Goal: Transaction & Acquisition: Purchase product/service

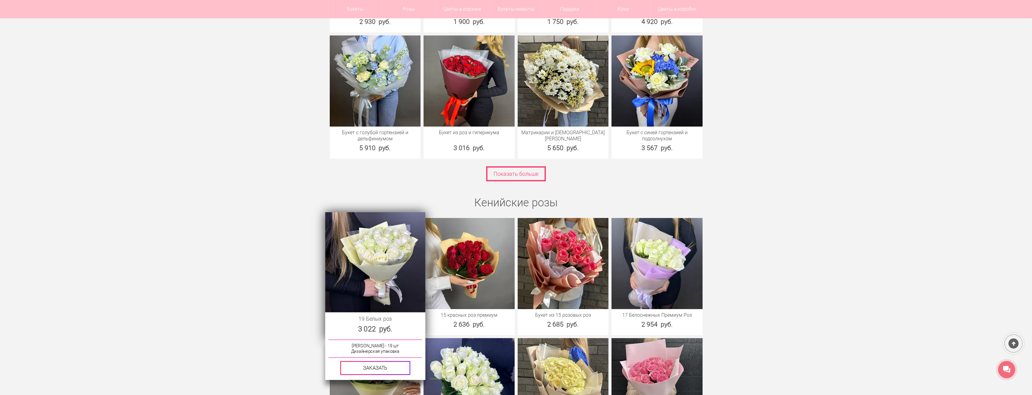
scroll to position [886, 0]
click at [398, 275] on img at bounding box center [375, 261] width 100 height 100
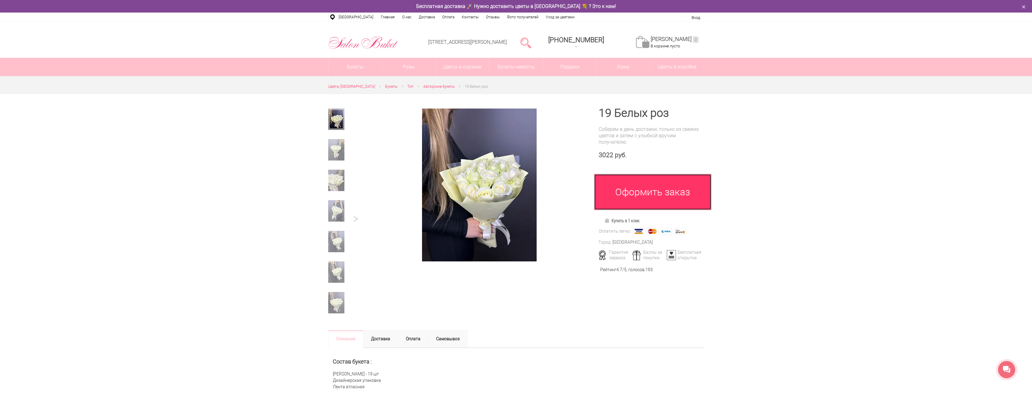
click at [643, 199] on link "Оформить заказ" at bounding box center [652, 192] width 117 height 36
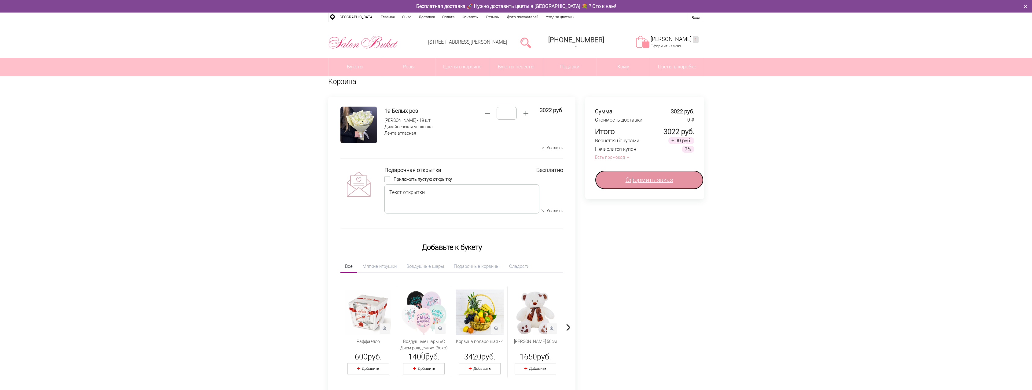
click at [631, 185] on link "Оформить заказ" at bounding box center [649, 179] width 108 height 19
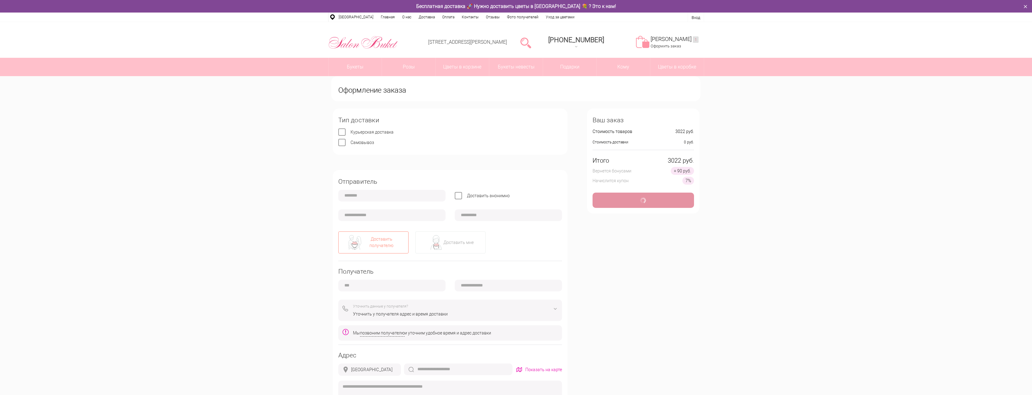
type input "**********"
click at [459, 241] on div "Доставить мне" at bounding box center [458, 242] width 30 height 6
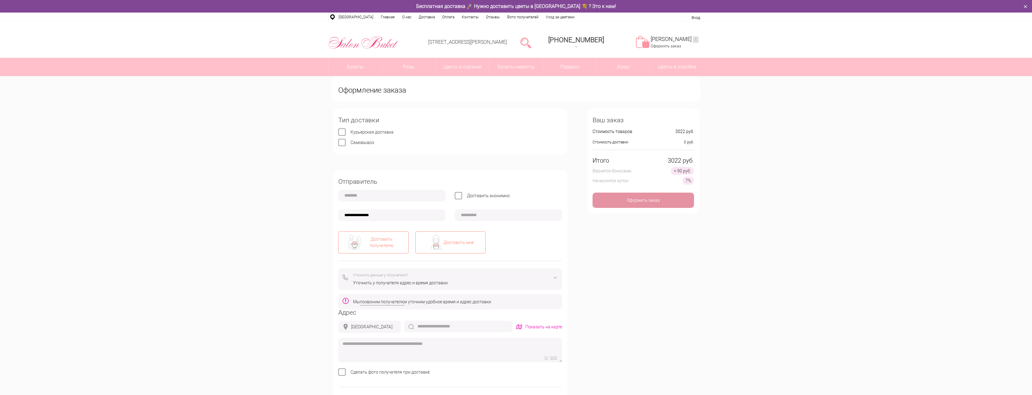
click at [372, 240] on div "Доставить получателю" at bounding box center [381, 242] width 39 height 13
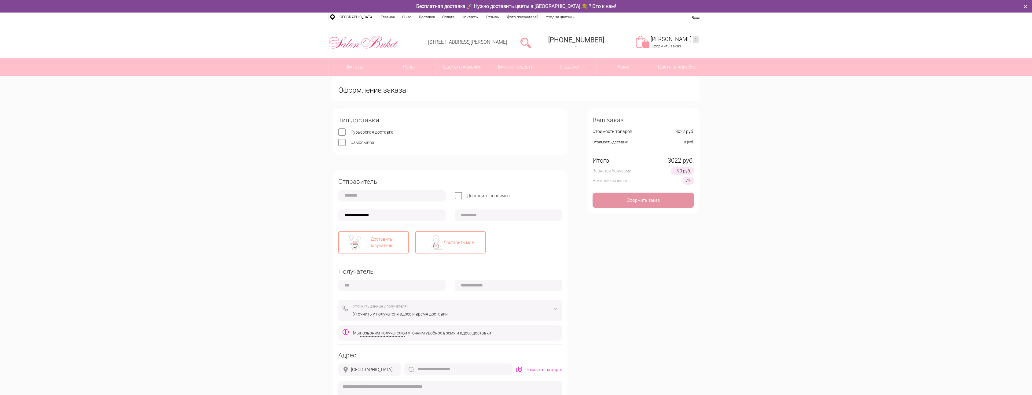
click at [463, 242] on div "Доставить мне" at bounding box center [458, 242] width 30 height 6
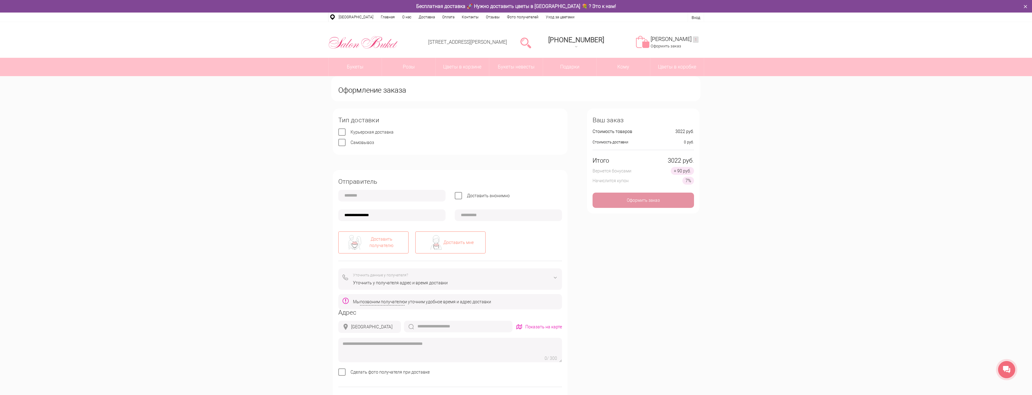
click at [383, 243] on div "Доставить получателю" at bounding box center [381, 242] width 39 height 13
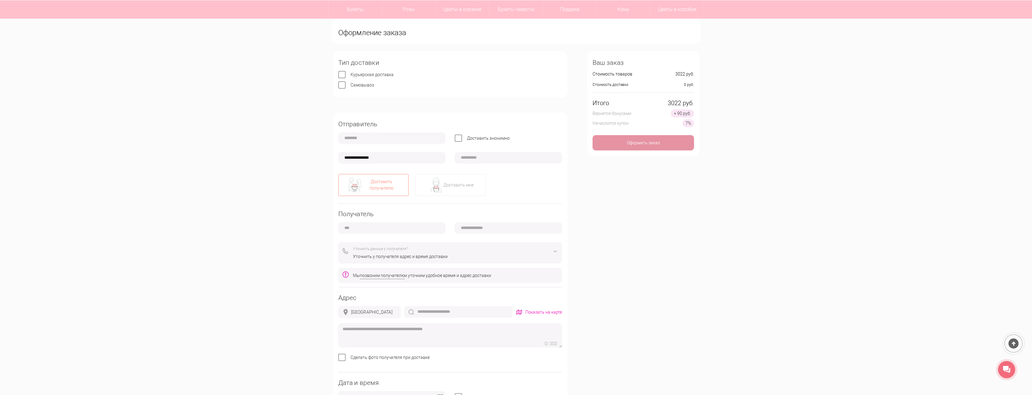
scroll to position [61, 0]
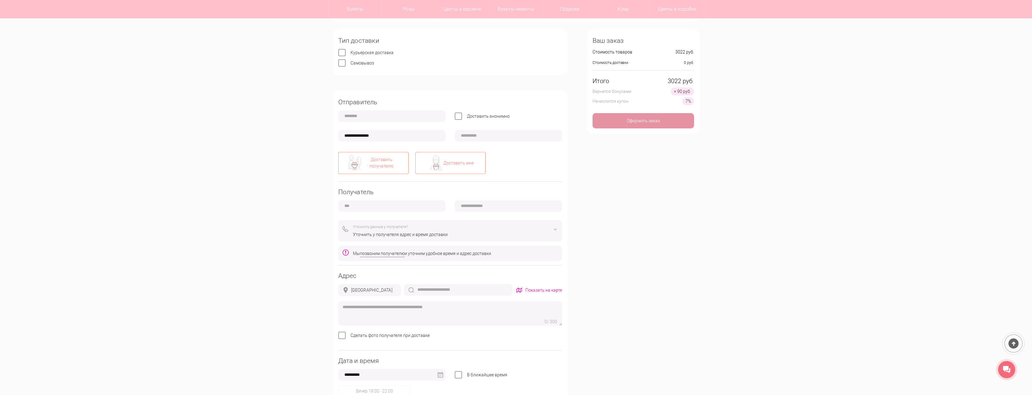
click at [448, 166] on div "Доставить мне" at bounding box center [450, 163] width 70 height 22
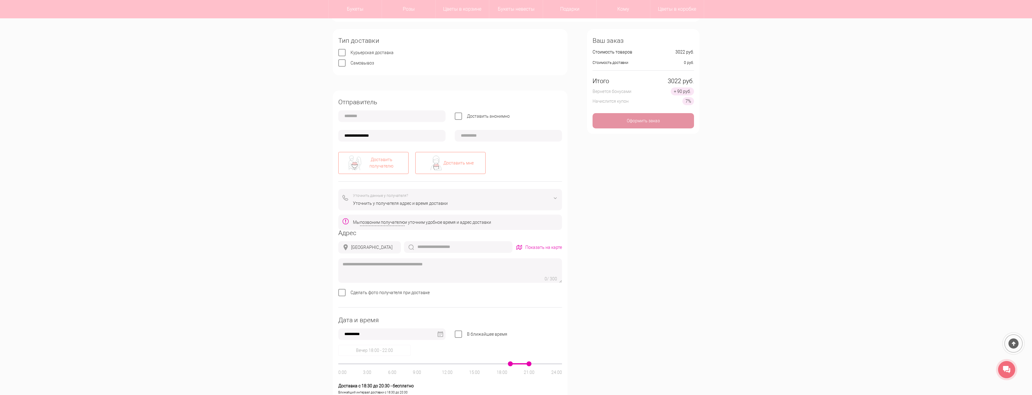
click at [379, 171] on div "Доставить получателю" at bounding box center [373, 163] width 70 height 22
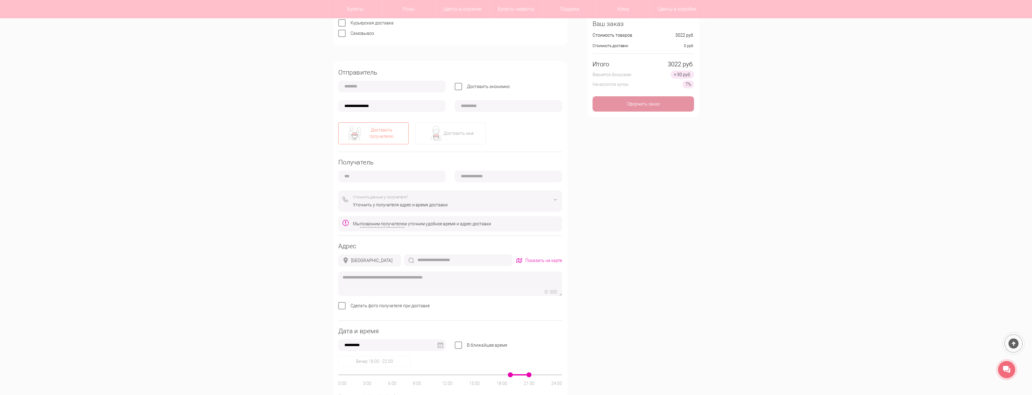
scroll to position [92, 0]
click at [432, 202] on div "Уточнить у получателя адрес и время доставки" at bounding box center [455, 204] width 205 height 6
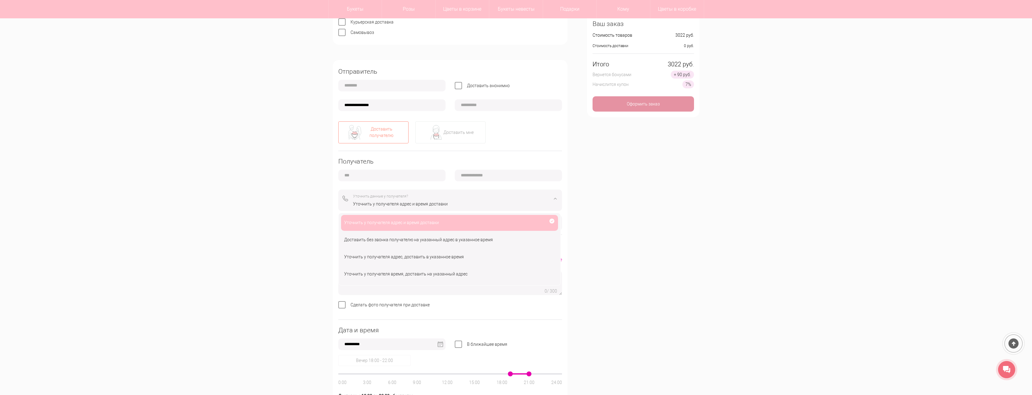
click at [642, 254] on div "**********" at bounding box center [516, 275] width 376 height 555
click at [497, 234] on div "Доставить без звонка получателю на указанный адрес в указанное время" at bounding box center [449, 240] width 217 height 16
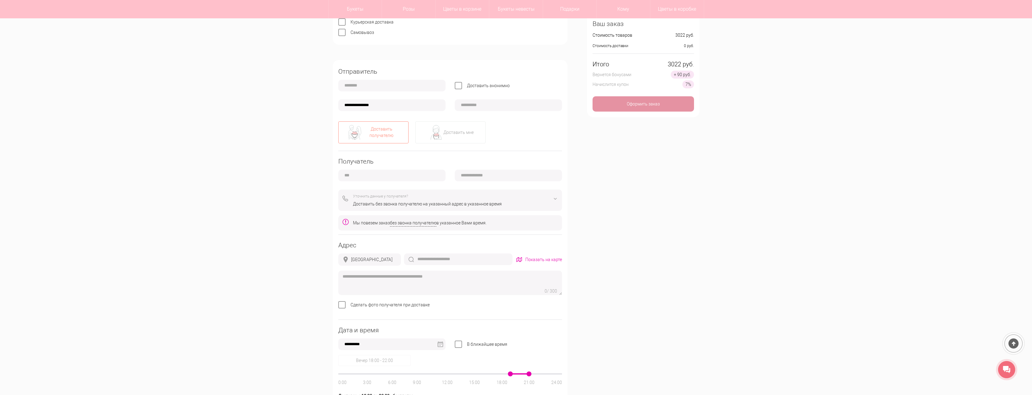
click at [393, 302] on span "Сделать фото получателя при доставке" at bounding box center [389, 304] width 79 height 5
click at [394, 305] on span "Сделать фото получателя при доставке" at bounding box center [389, 304] width 79 height 5
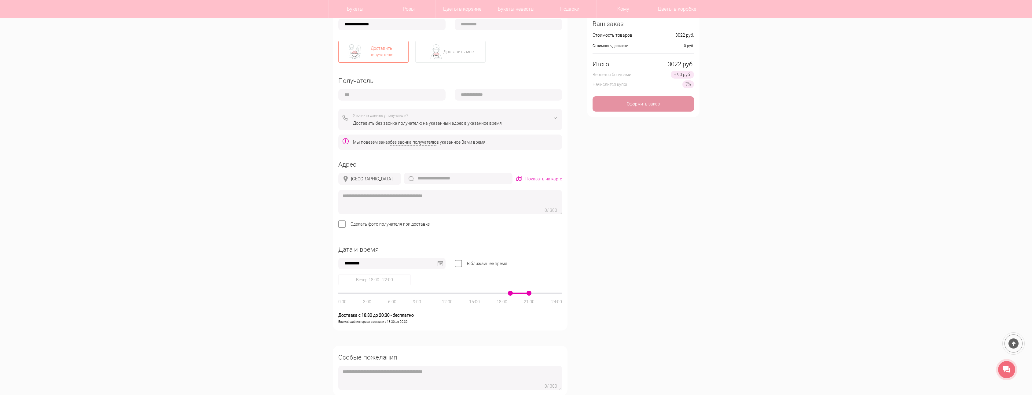
scroll to position [183, 0]
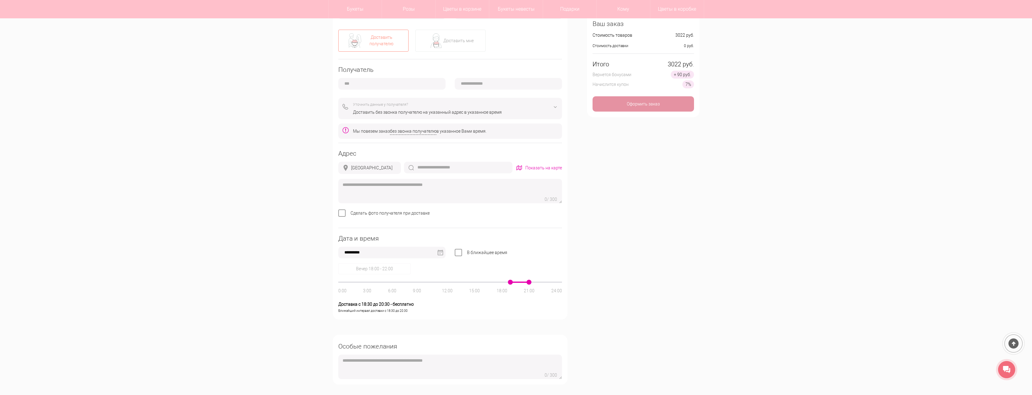
click at [365, 171] on div "[GEOGRAPHIC_DATA]" at bounding box center [371, 168] width 41 height 6
click at [365, 169] on div "[GEOGRAPHIC_DATA]" at bounding box center [371, 168] width 41 height 6
click at [461, 164] on input "text" at bounding box center [458, 168] width 108 height 12
click at [457, 168] on input "text" at bounding box center [458, 168] width 108 height 12
type input "*"
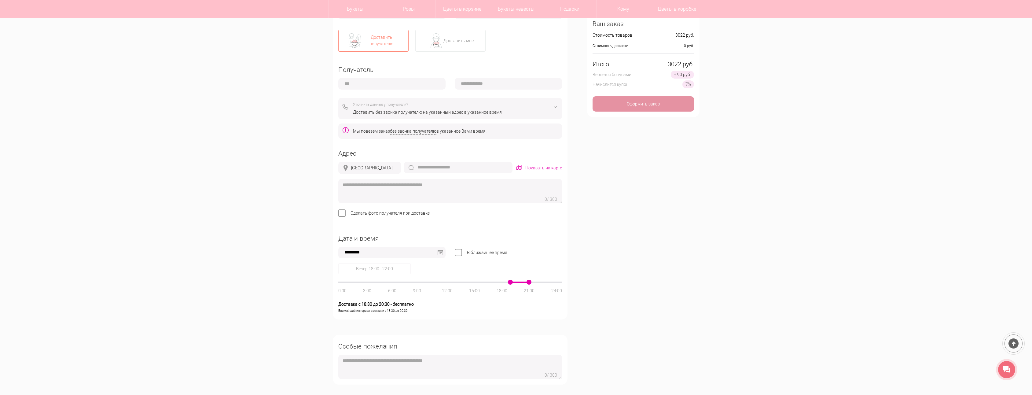
drag, startPoint x: 510, startPoint y: 280, endPoint x: 473, endPoint y: 284, distance: 37.5
click at [472, 283] on div "0:00 3:00 6:00 9:00 12:00 15:00 18:00 21:00 24:00" at bounding box center [450, 281] width 224 height 1
drag, startPoint x: 510, startPoint y: 284, endPoint x: 433, endPoint y: 285, distance: 77.0
click at [433, 283] on div "0:00 3:00 6:00 9:00 12:00 15:00 18:00 21:00 24:00" at bounding box center [450, 281] width 224 height 1
click at [473, 281] on div "Вечер 18:00 - 22:00 0:00 3:00 6:00 9:00 12:00 15:00 18:00 21:00 24:00 Доставка …" at bounding box center [450, 288] width 224 height 51
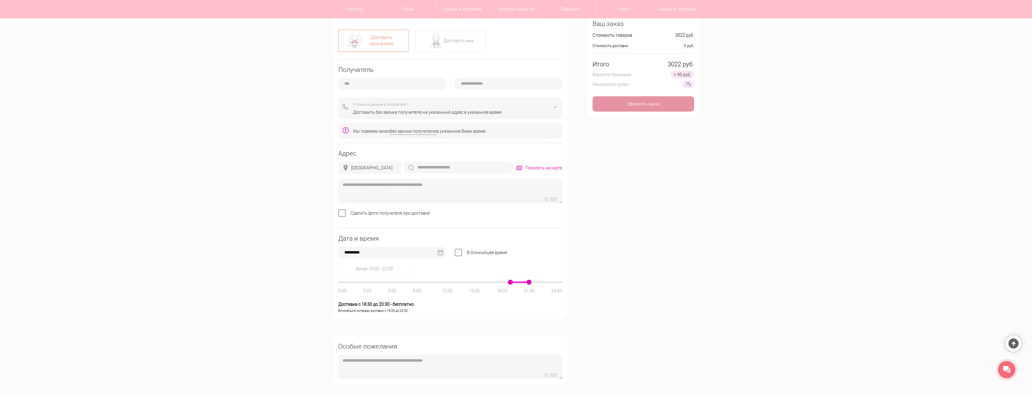
click at [478, 284] on div "0:00 3:00 6:00 9:00 12:00 15:00 18:00 21:00 24:00" at bounding box center [450, 288] width 224 height 11
drag, startPoint x: 477, startPoint y: 284, endPoint x: 530, endPoint y: 281, distance: 52.9
click at [477, 283] on div "0:00 3:00 6:00 9:00 12:00 15:00 18:00 21:00 24:00" at bounding box center [450, 288] width 224 height 11
click at [530, 282] on span at bounding box center [528, 282] width 5 height 5
drag, startPoint x: 527, startPoint y: 283, endPoint x: 635, endPoint y: 287, distance: 108.5
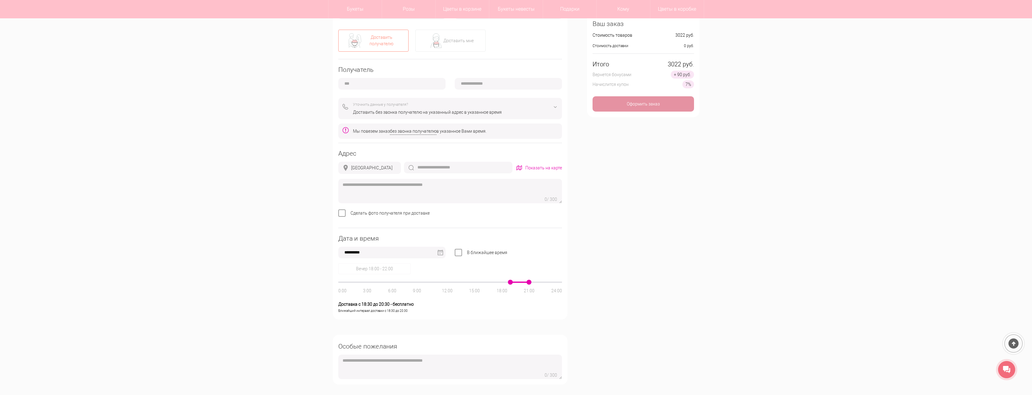
click at [635, 287] on div "**********" at bounding box center [516, 184] width 376 height 555
type input "*"
type input "**********"
type input "*"
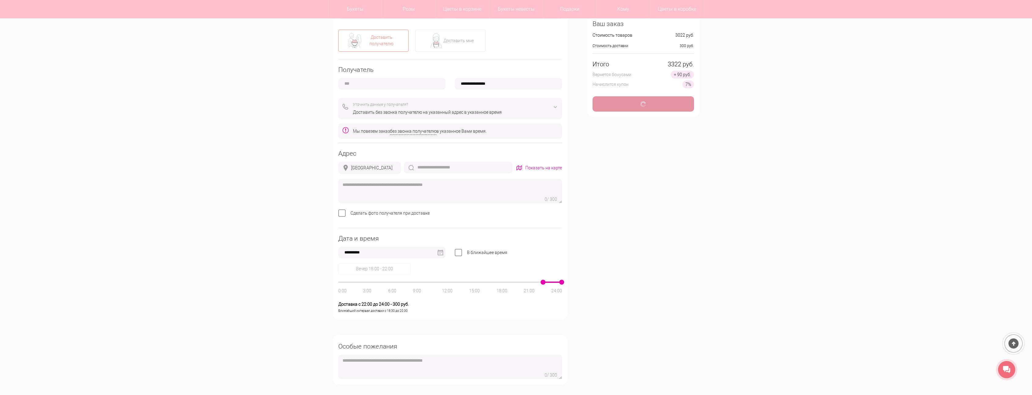
type input "**********"
drag, startPoint x: 510, startPoint y: 283, endPoint x: 434, endPoint y: 290, distance: 76.4
click at [434, 283] on div "0:00 3:00 6:00 9:00 12:00 15:00 18:00 21:00 24:00" at bounding box center [450, 281] width 224 height 1
type input "*"
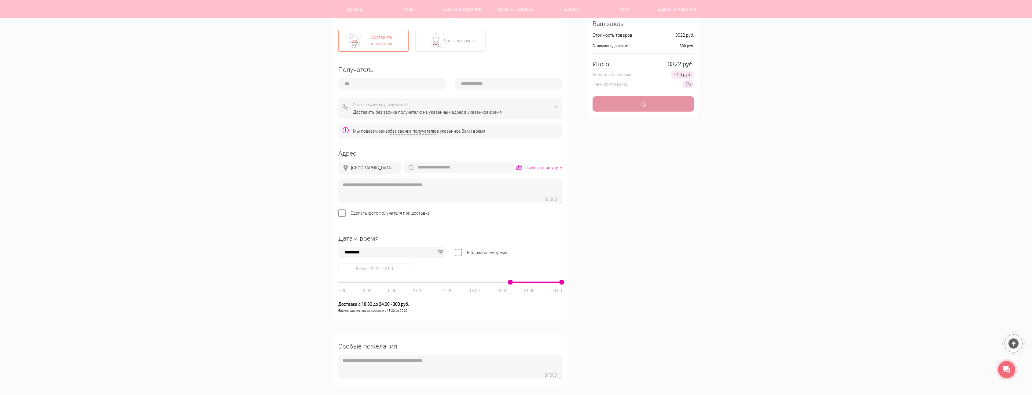
type input "**********"
type input "*"
type input "**********"
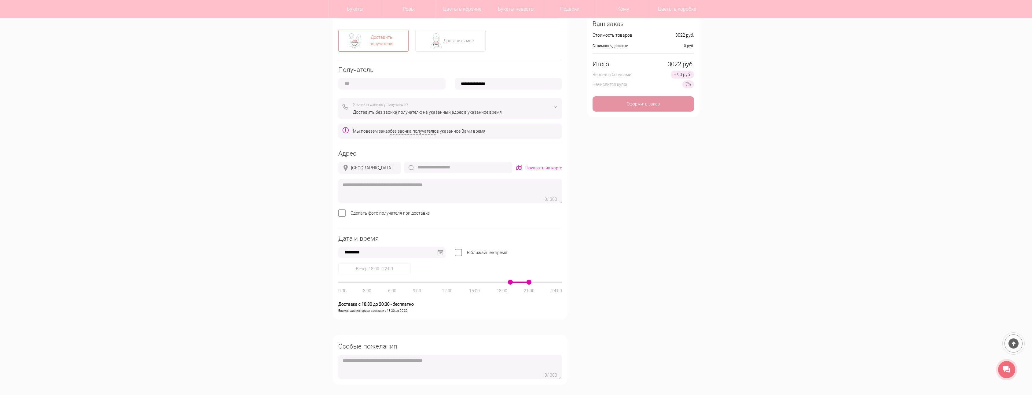
drag, startPoint x: 560, startPoint y: 282, endPoint x: 459, endPoint y: 288, distance: 100.4
click at [462, 283] on div "0:00 3:00 6:00 9:00 12:00 15:00 18:00 21:00 24:00" at bounding box center [450, 281] width 224 height 1
drag, startPoint x: 529, startPoint y: 282, endPoint x: 613, endPoint y: 282, distance: 83.4
click at [612, 282] on div "**********" at bounding box center [516, 184] width 376 height 555
type input "*"
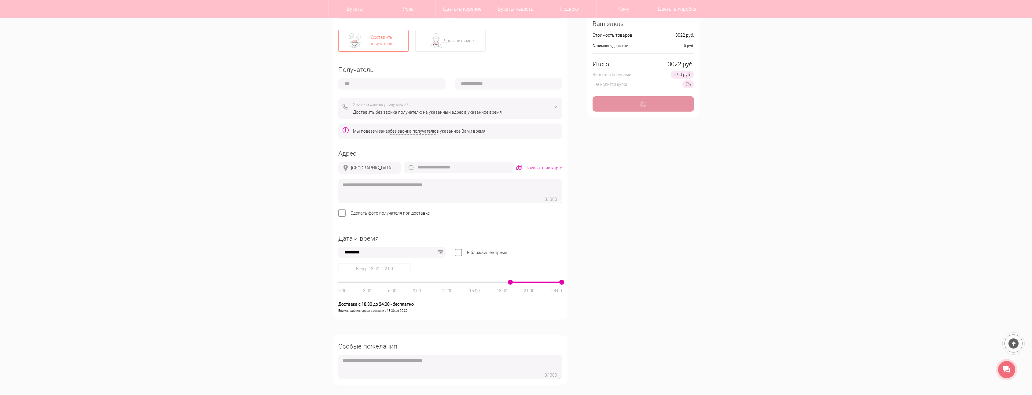
type input "**********"
click at [510, 283] on span at bounding box center [510, 282] width 5 height 5
click at [367, 266] on div "Вечер 18:00 - 22:00" at bounding box center [374, 268] width 72 height 11
type input "*"
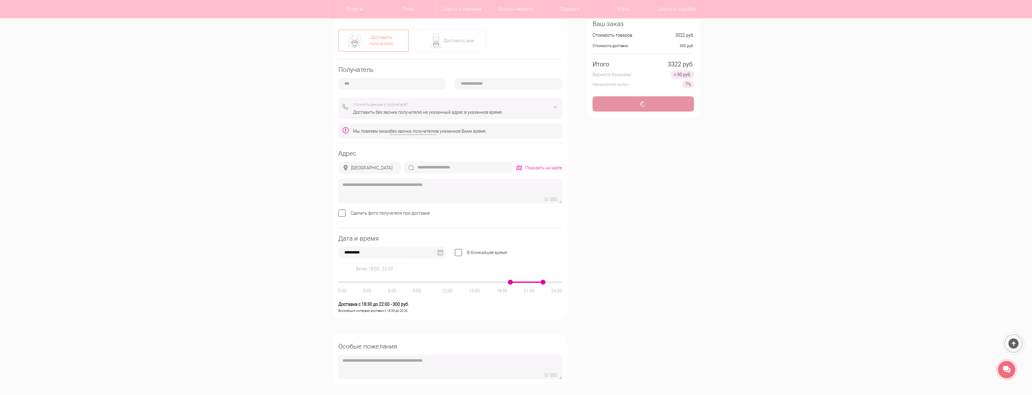
type input "**********"
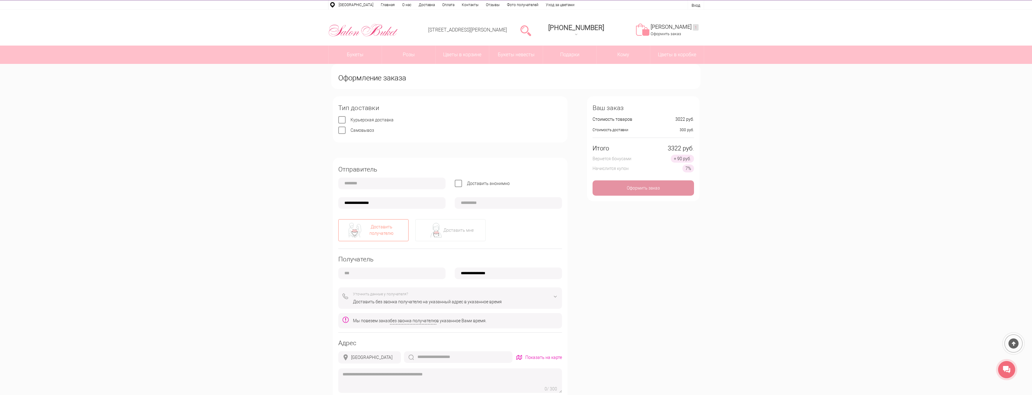
scroll to position [9, 0]
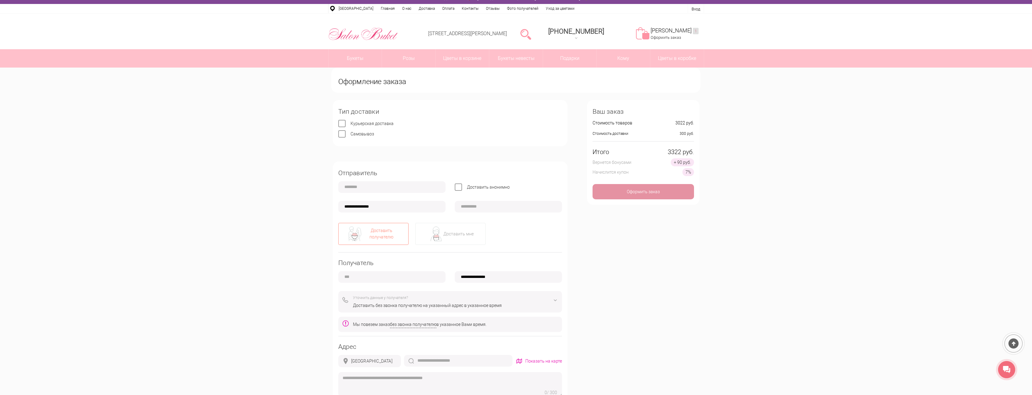
click at [360, 134] on span "Самовывоз" at bounding box center [362, 133] width 24 height 5
type input "*"
type input "**********"
click at [369, 127] on div "Тип доставки Курьерская доставка Самовывоз" at bounding box center [450, 123] width 235 height 46
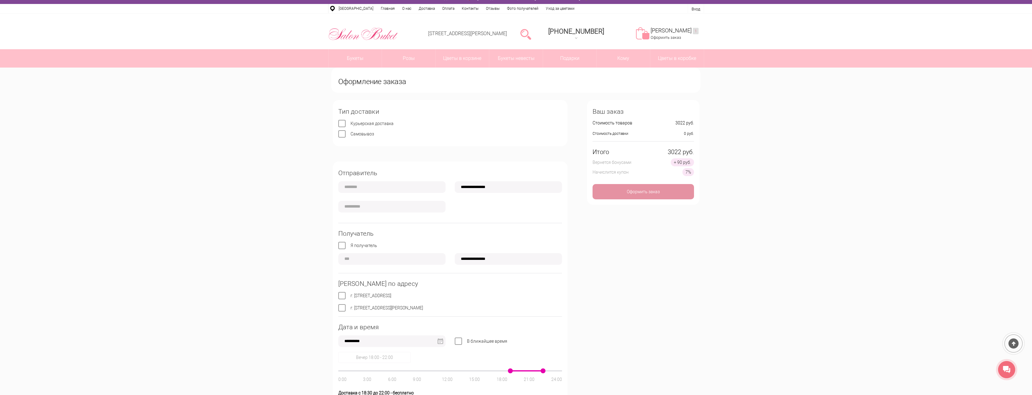
click at [368, 121] on span "Курьерская доставка" at bounding box center [371, 123] width 43 height 5
click at [365, 129] on div "Тип доставки Курьерская доставка Самовывоз" at bounding box center [450, 123] width 235 height 46
type input "*"
type input "**********"
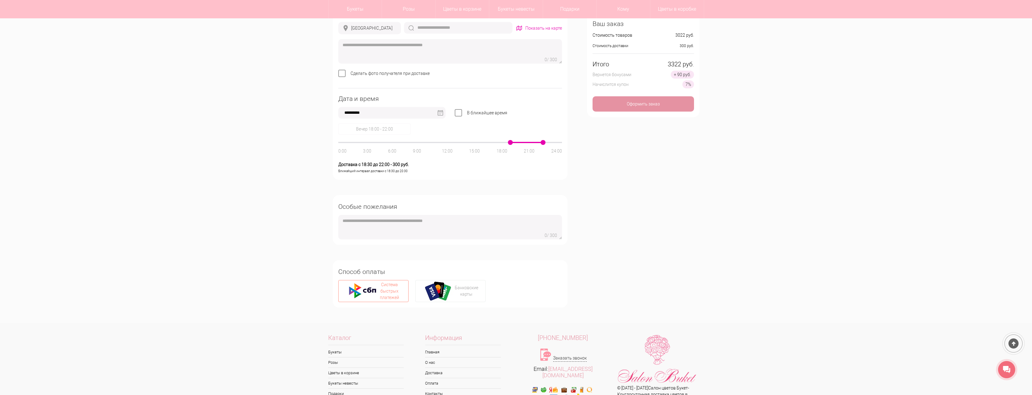
scroll to position [345, 0]
